Goal: Information Seeking & Learning: Learn about a topic

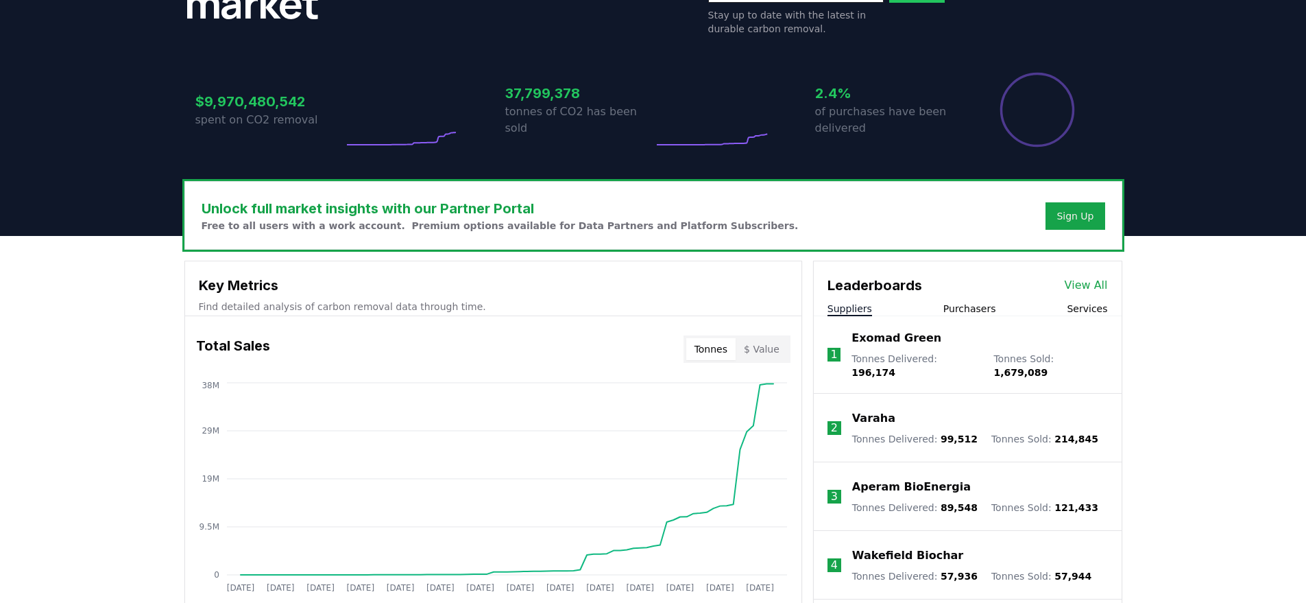
scroll to position [514, 0]
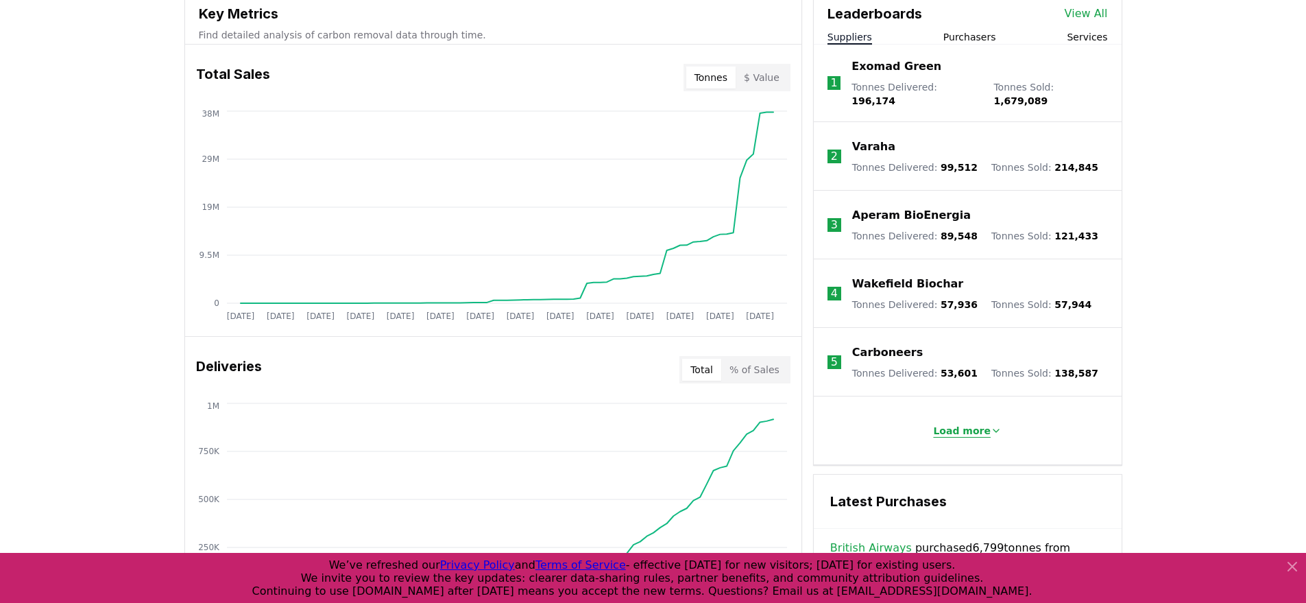
click at [964, 424] on p "Load more" at bounding box center [962, 431] width 58 height 14
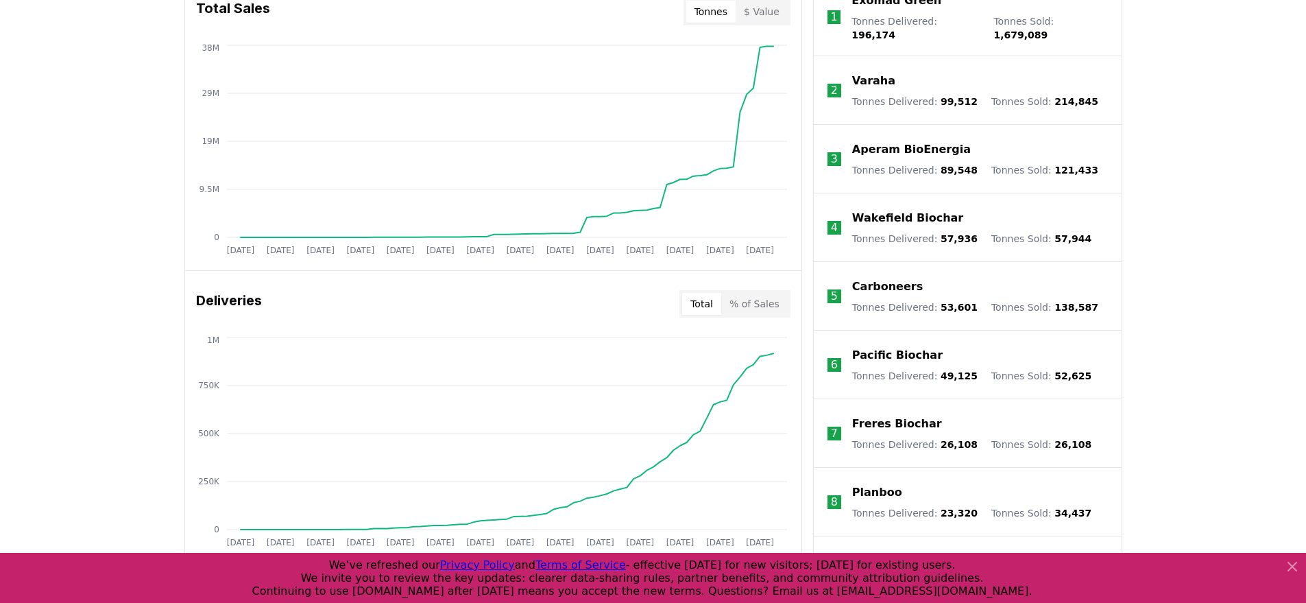
scroll to position [581, 0]
click at [875, 350] on p "Pacific Biochar" at bounding box center [897, 354] width 90 height 16
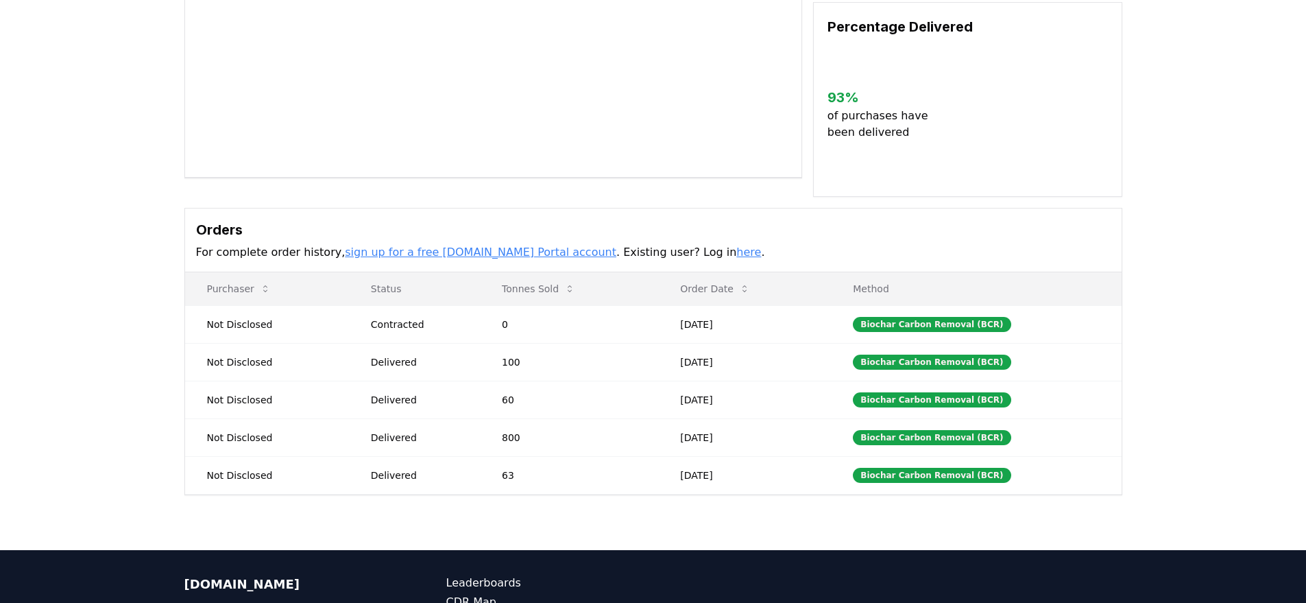
scroll to position [221, 0]
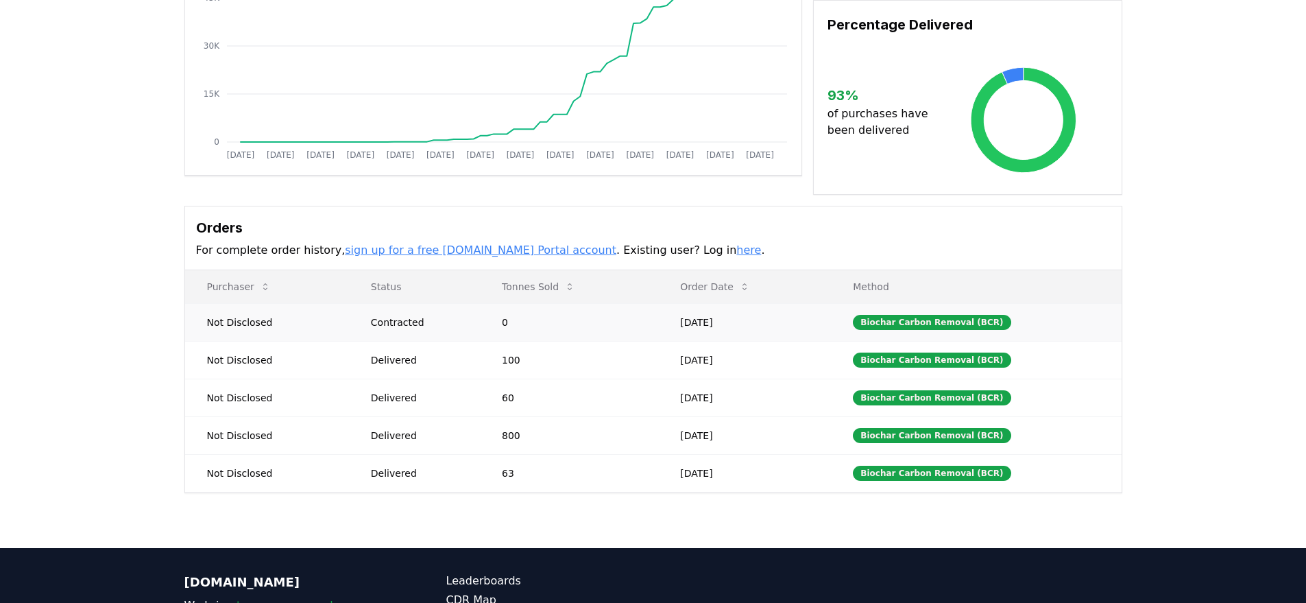
click at [717, 321] on td "[DATE]" at bounding box center [744, 322] width 173 height 38
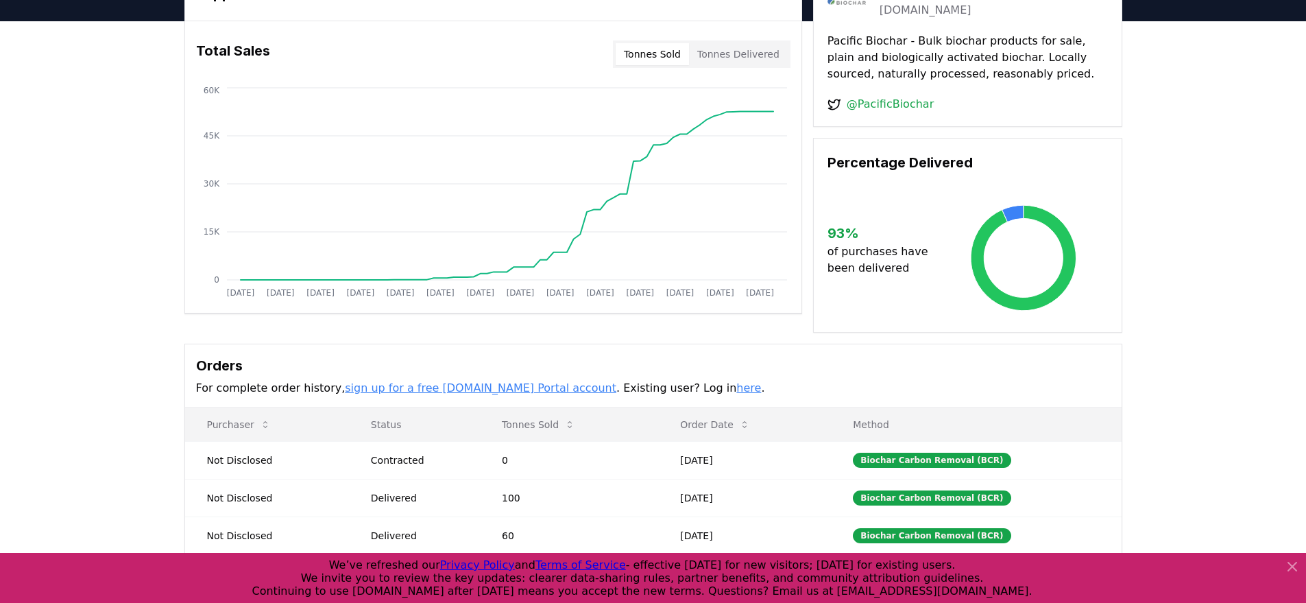
scroll to position [0, 0]
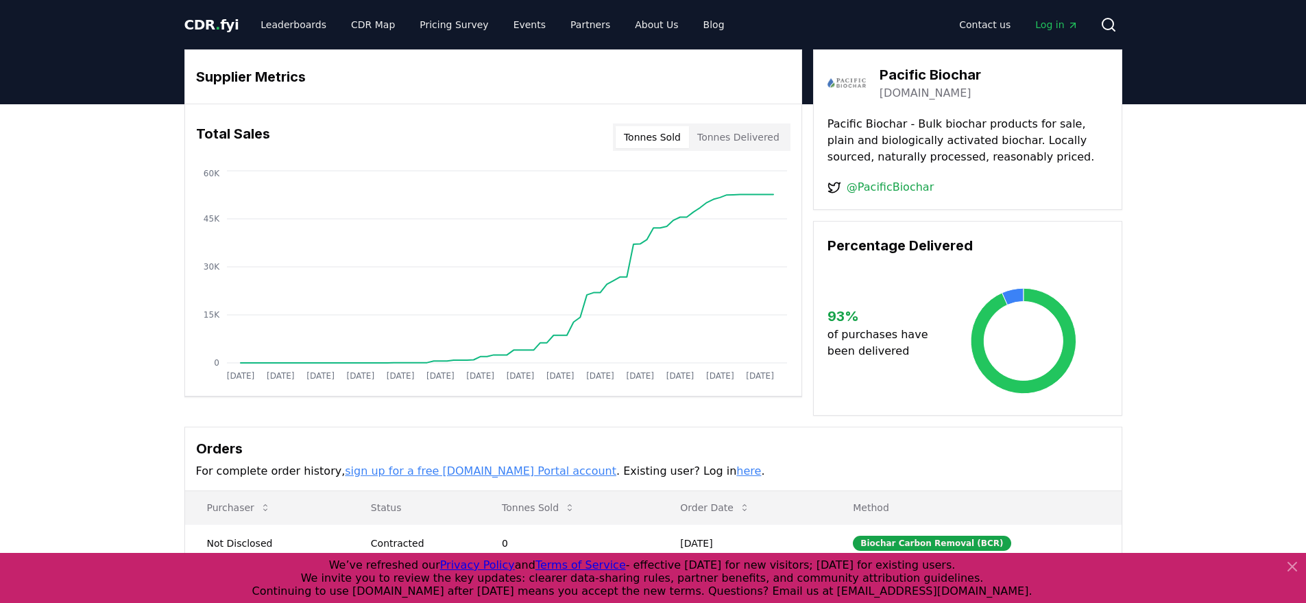
click at [1056, 23] on span "Log in" at bounding box center [1056, 25] width 42 height 14
